Goal: Information Seeking & Learning: Learn about a topic

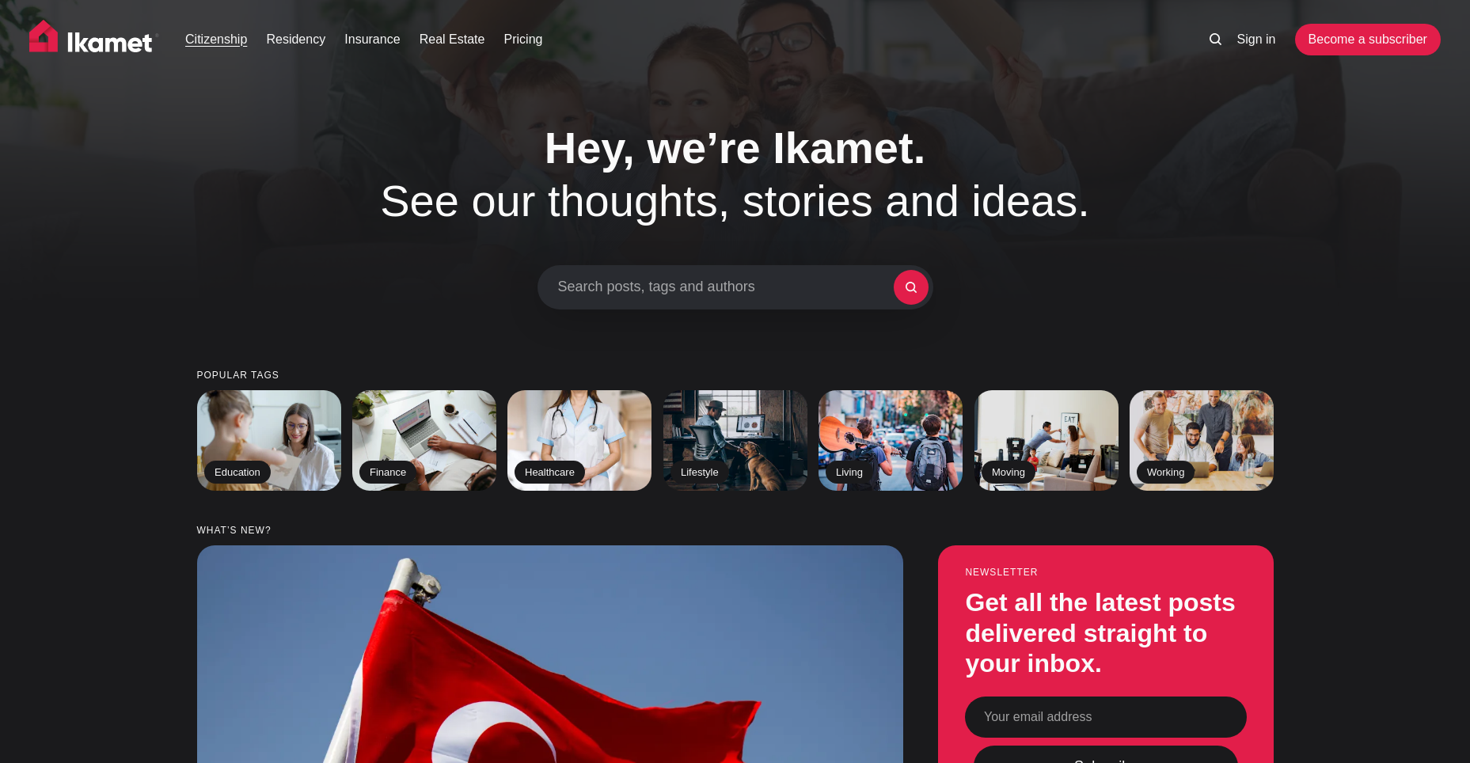
click at [239, 36] on link "Citizenship" at bounding box center [216, 39] width 62 height 19
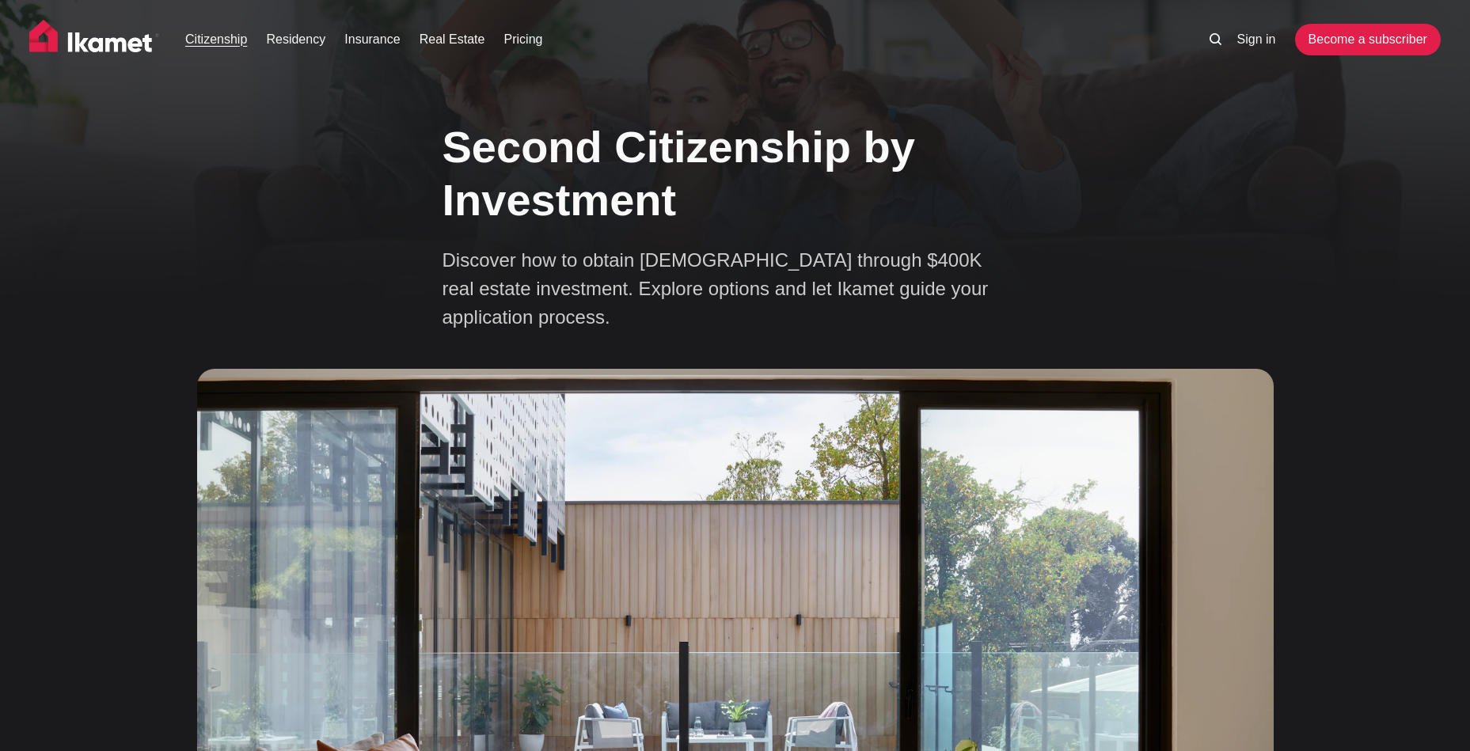
click at [77, 32] on img at bounding box center [94, 40] width 130 height 40
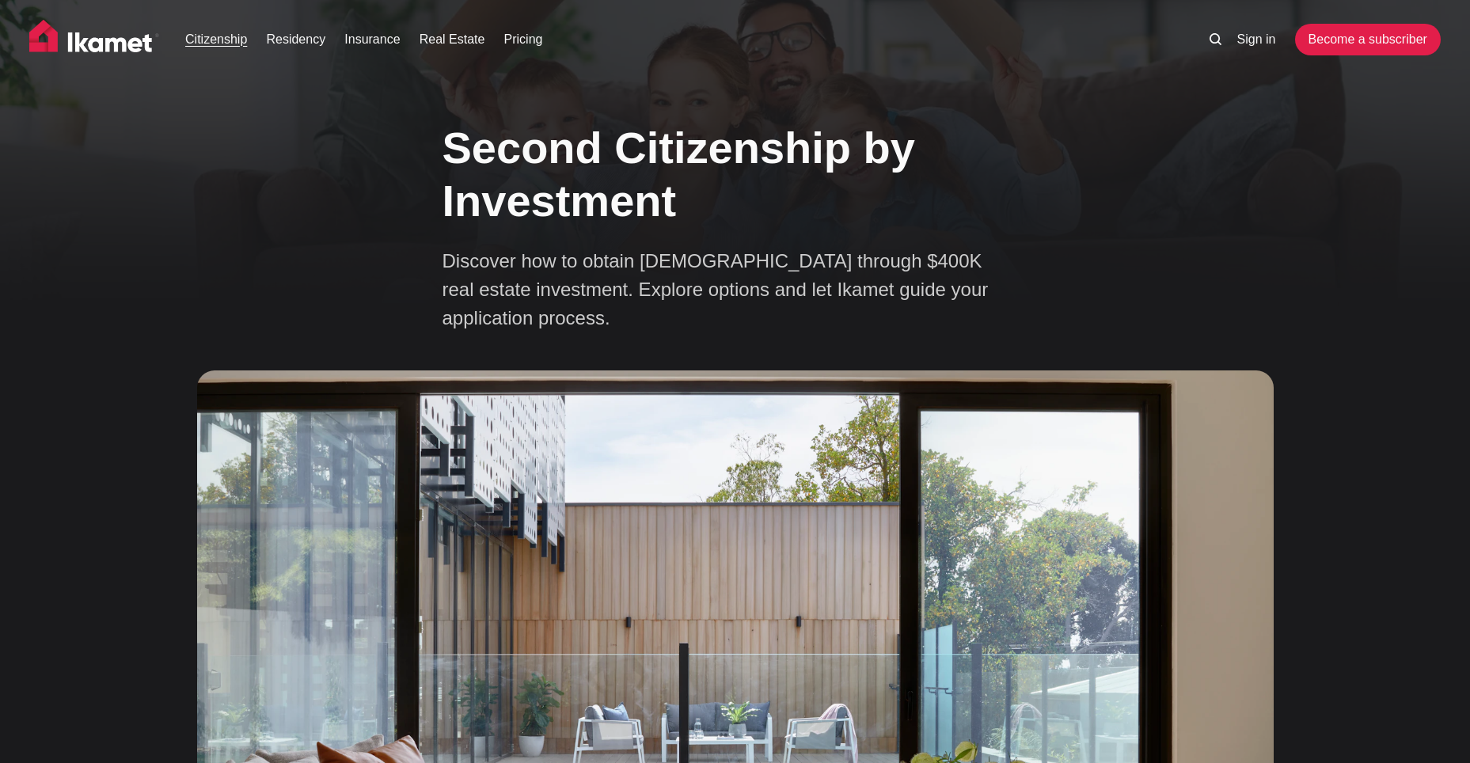
click at [105, 32] on img at bounding box center [94, 40] width 130 height 40
click at [1335, 45] on link "Become a subscriber" at bounding box center [1368, 40] width 146 height 32
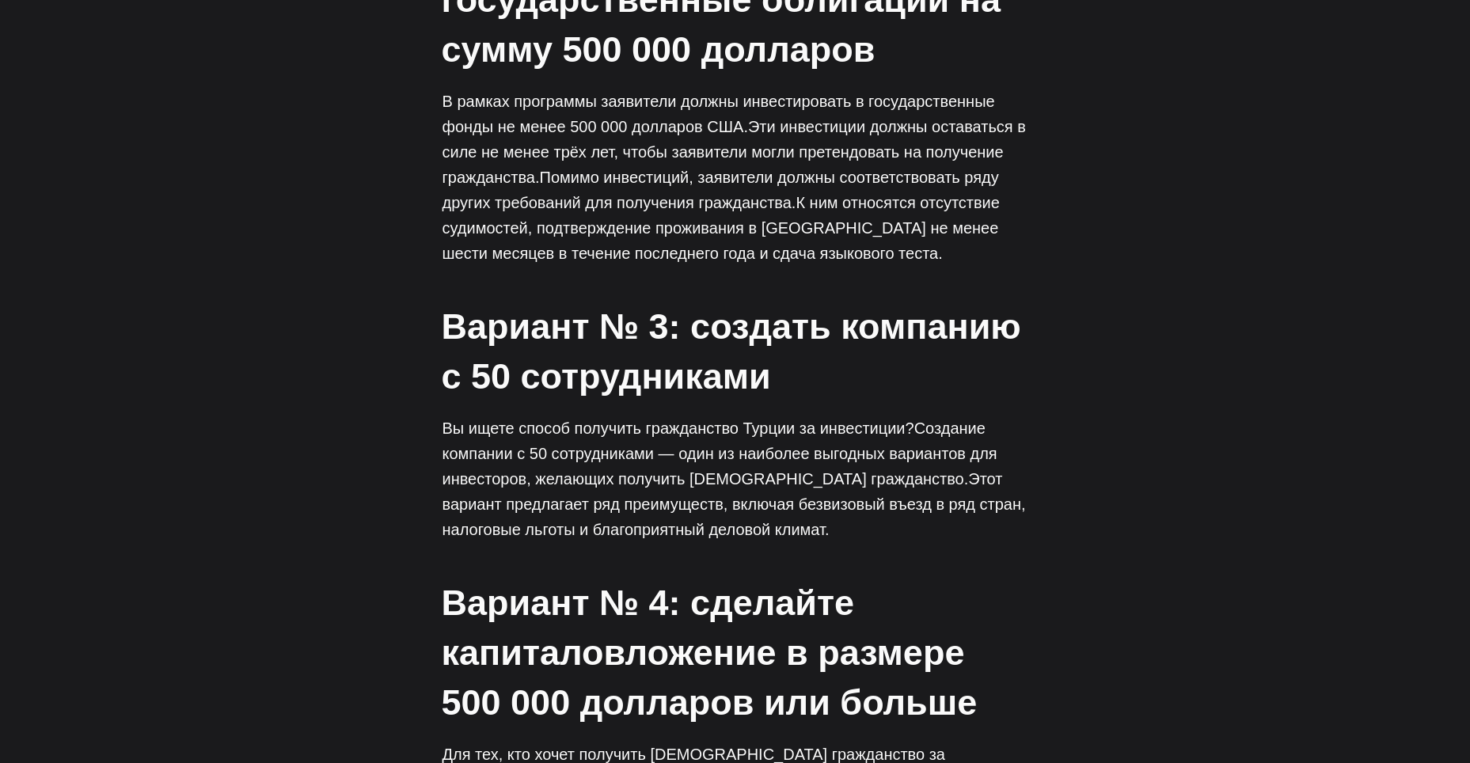
scroll to position [3424, 0]
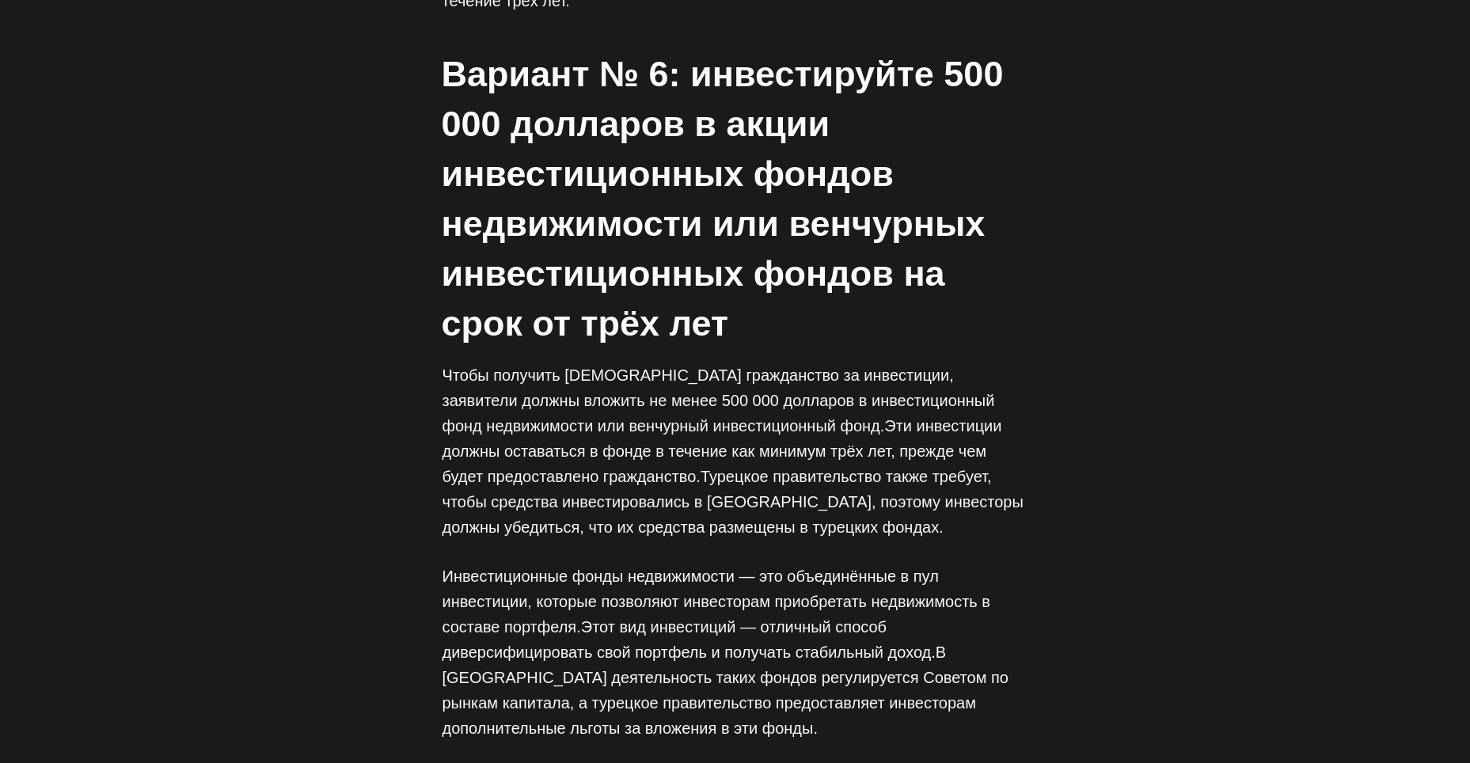
scroll to position [4927, 0]
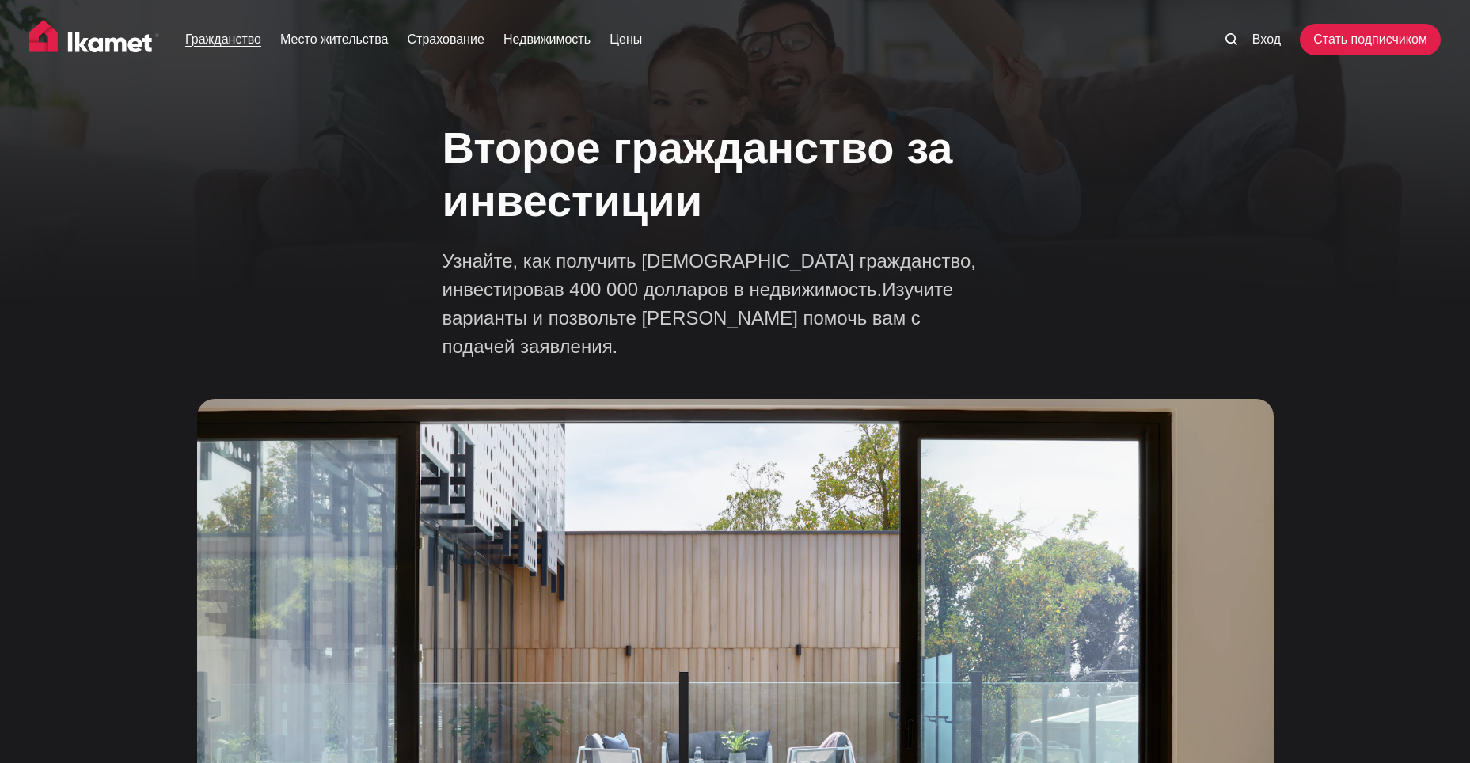
click at [57, 25] on img at bounding box center [94, 40] width 130 height 40
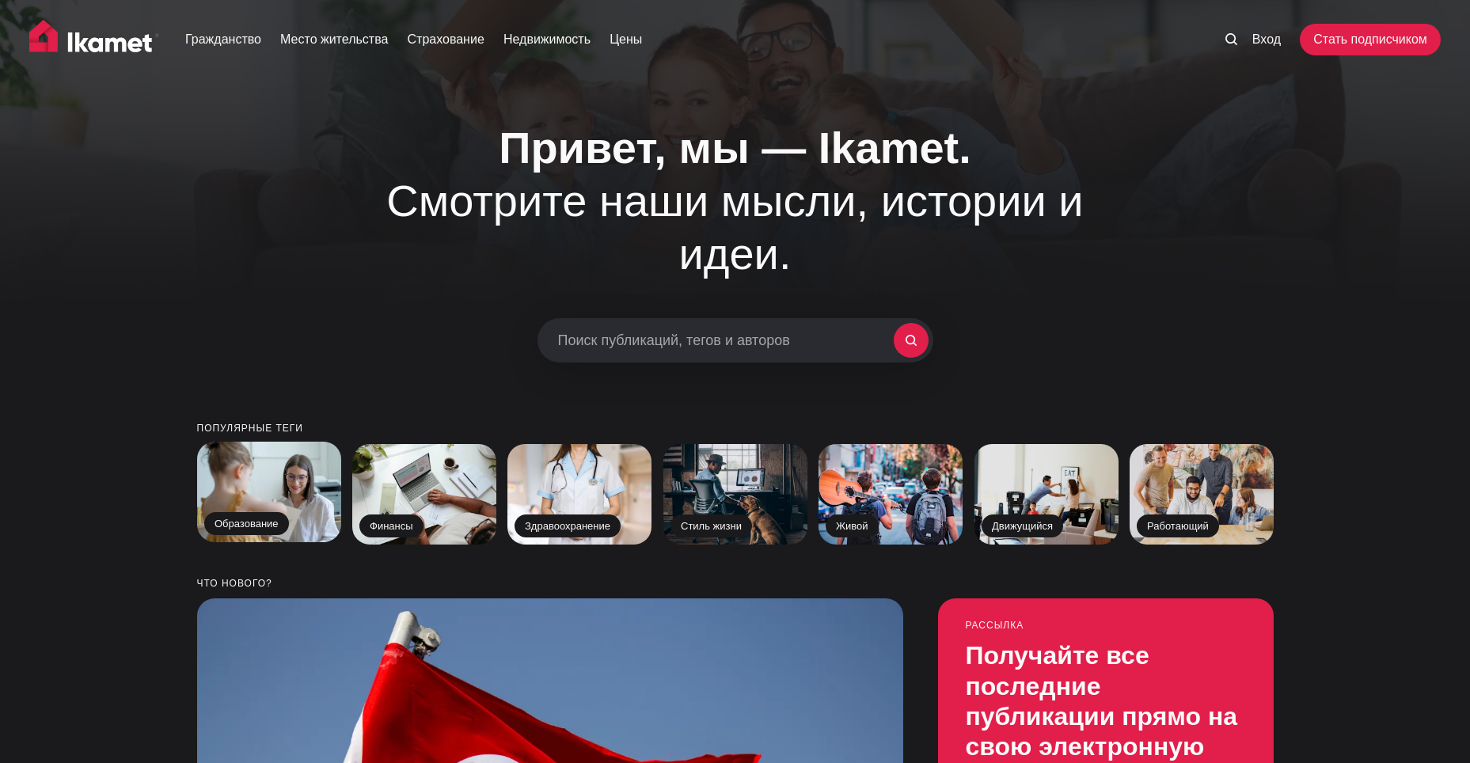
click at [279, 440] on img at bounding box center [268, 491] width 146 height 103
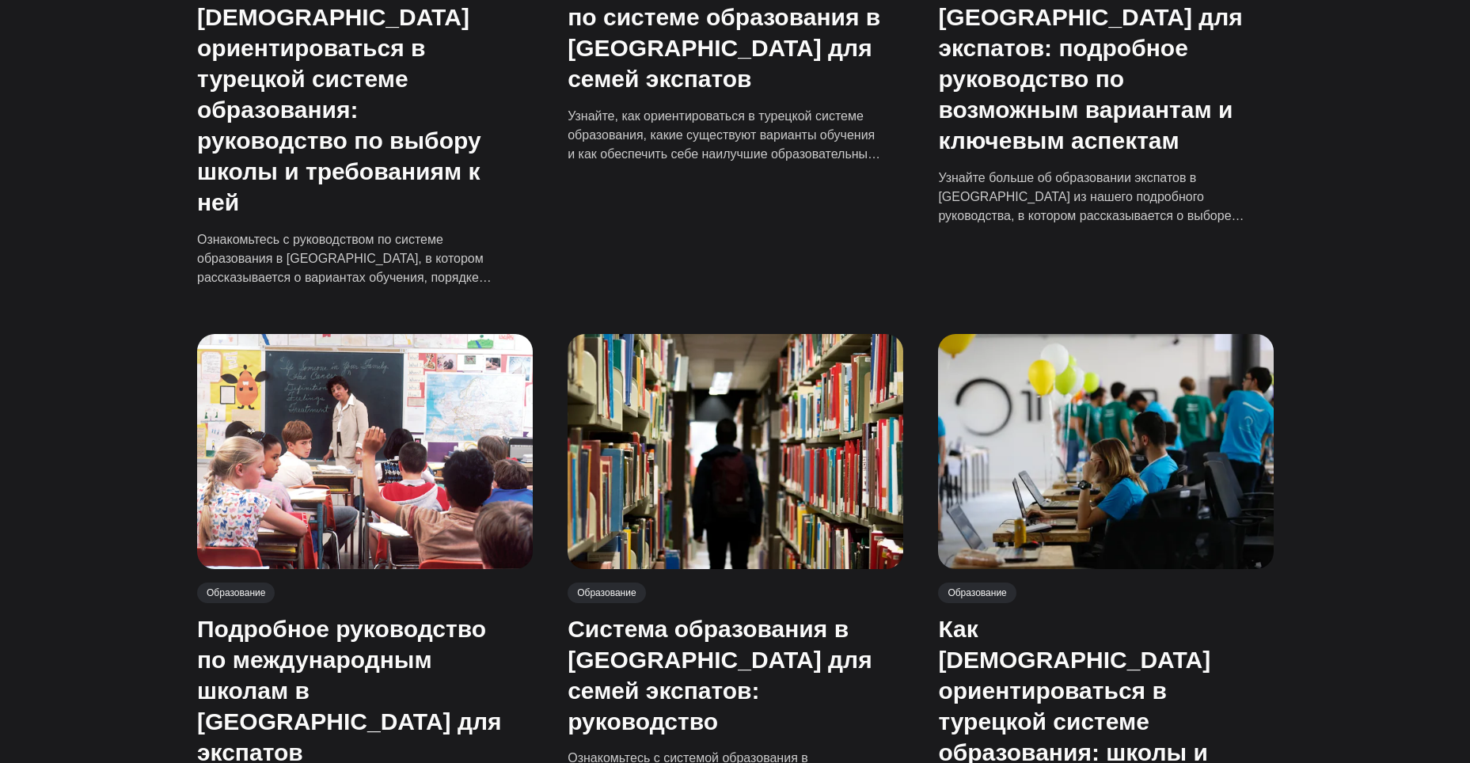
scroll to position [1583, 0]
